Goal: Task Accomplishment & Management: Complete application form

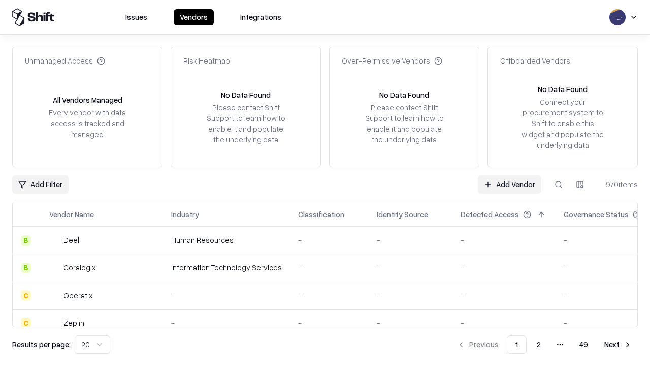
click at [510, 184] on link "Add Vendor" at bounding box center [510, 184] width 64 height 18
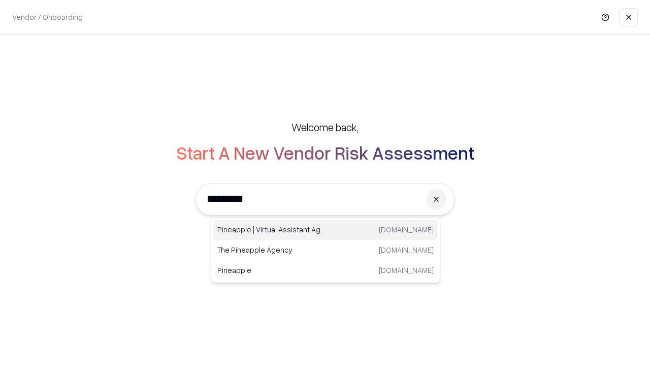
click at [326, 230] on div "Pineapple | Virtual Assistant Agency [DOMAIN_NAME]" at bounding box center [325, 230] width 225 height 20
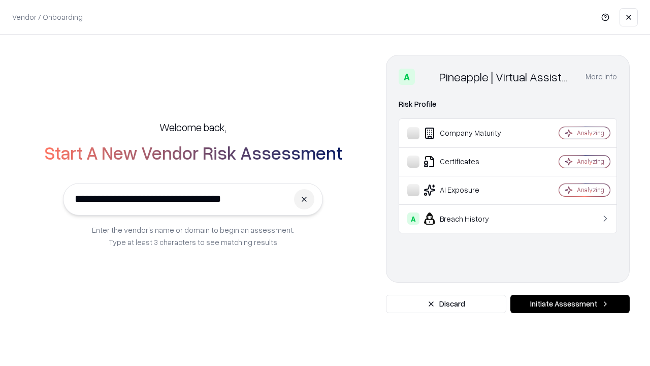
type input "**********"
click at [570, 304] on button "Initiate Assessment" at bounding box center [570, 304] width 119 height 18
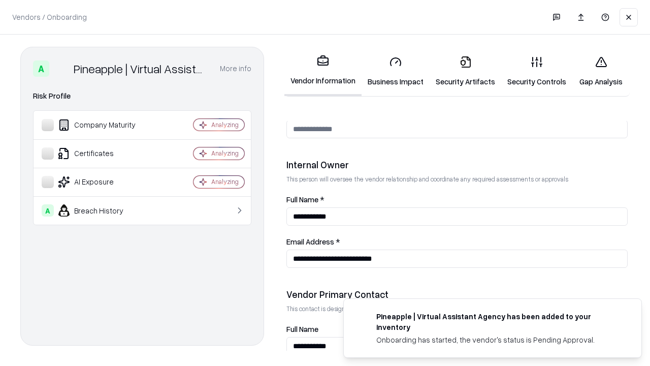
scroll to position [526, 0]
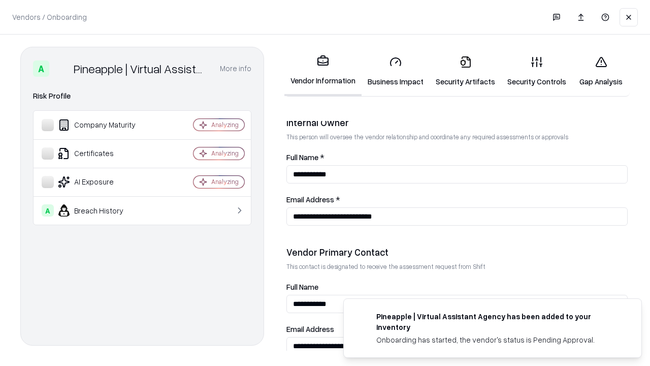
click at [396, 71] on link "Business Impact" at bounding box center [396, 71] width 68 height 47
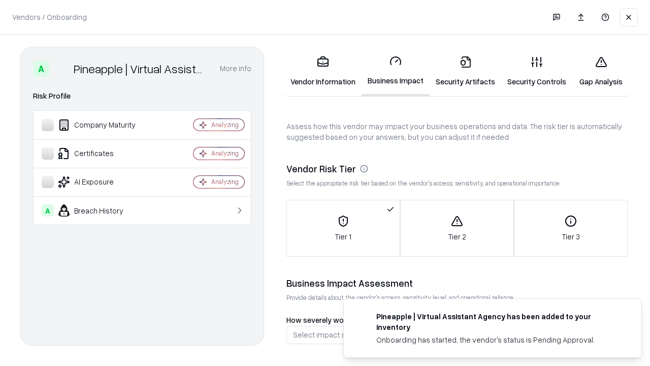
click at [601, 71] on link "Gap Analysis" at bounding box center [601, 71] width 57 height 47
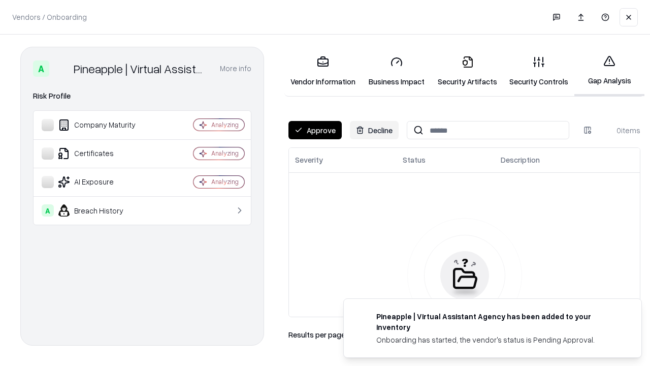
click at [315, 130] on button "Approve" at bounding box center [315, 130] width 53 height 18
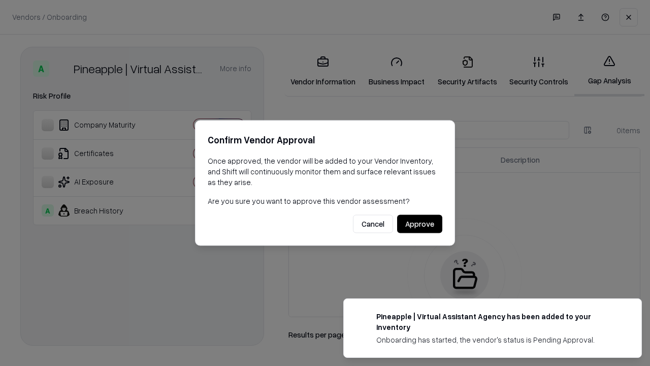
click at [420, 224] on button "Approve" at bounding box center [419, 224] width 45 height 18
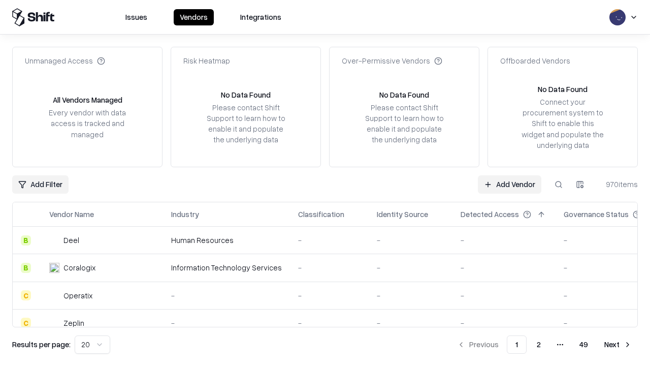
type input "**********"
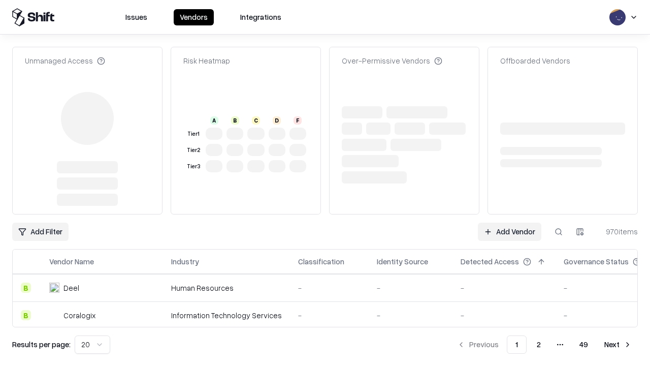
click at [510, 223] on link "Add Vendor" at bounding box center [510, 232] width 64 height 18
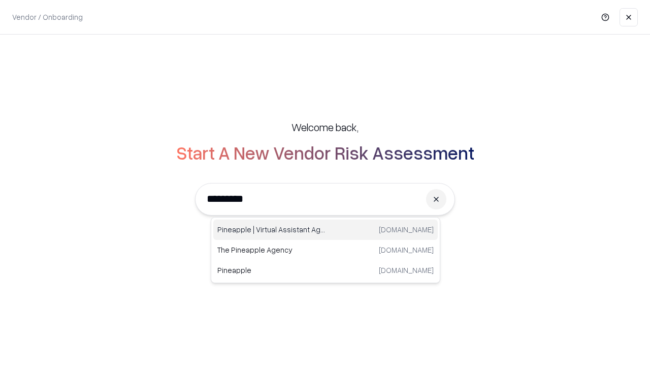
click at [326, 230] on div "Pineapple | Virtual Assistant Agency [DOMAIN_NAME]" at bounding box center [325, 230] width 225 height 20
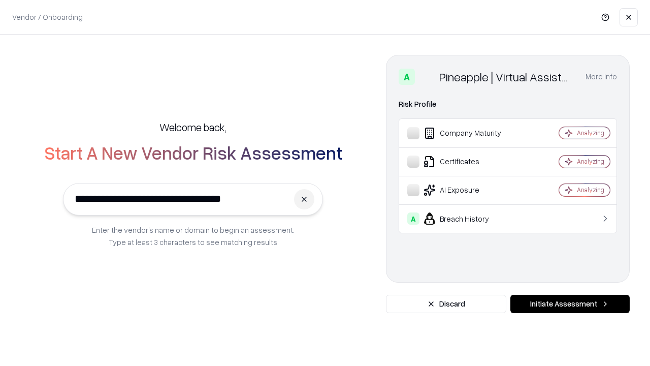
type input "**********"
click at [570, 304] on button "Initiate Assessment" at bounding box center [570, 304] width 119 height 18
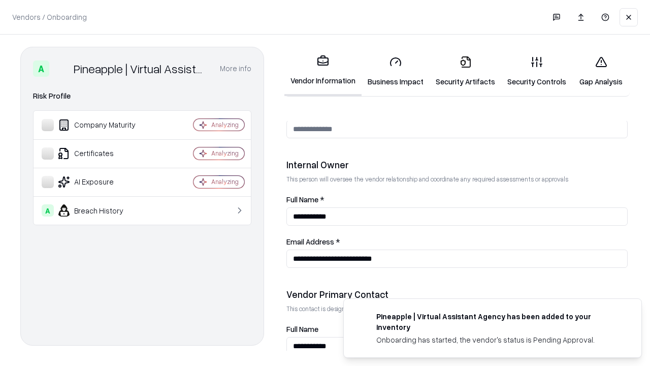
scroll to position [526, 0]
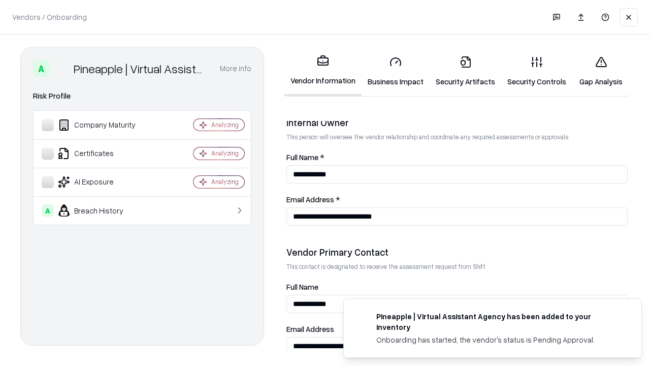
click at [601, 71] on link "Gap Analysis" at bounding box center [601, 71] width 57 height 47
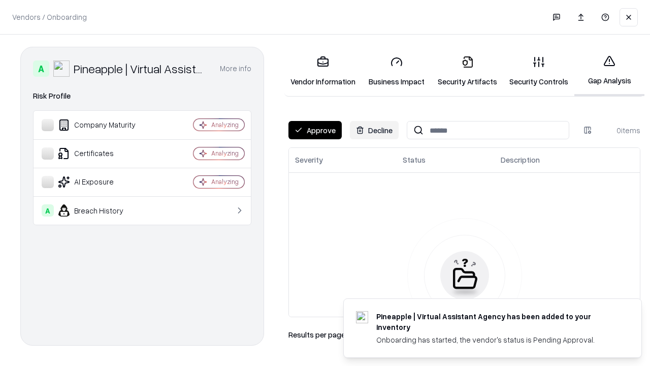
click at [315, 130] on button "Approve" at bounding box center [315, 130] width 53 height 18
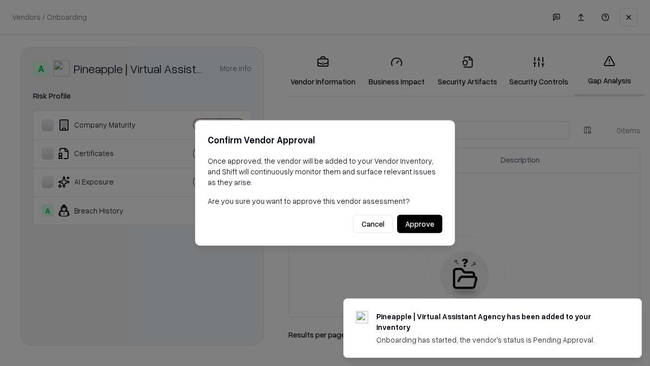
click at [420, 224] on button "Approve" at bounding box center [419, 224] width 45 height 18
